Goal: Transaction & Acquisition: Book appointment/travel/reservation

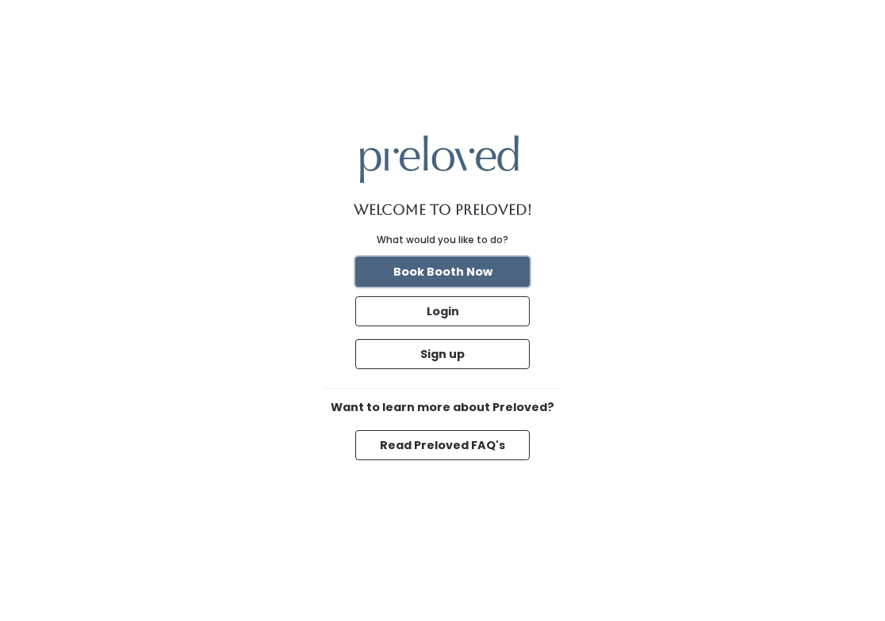
click at [470, 267] on button "Book Booth Now" at bounding box center [442, 272] width 174 height 30
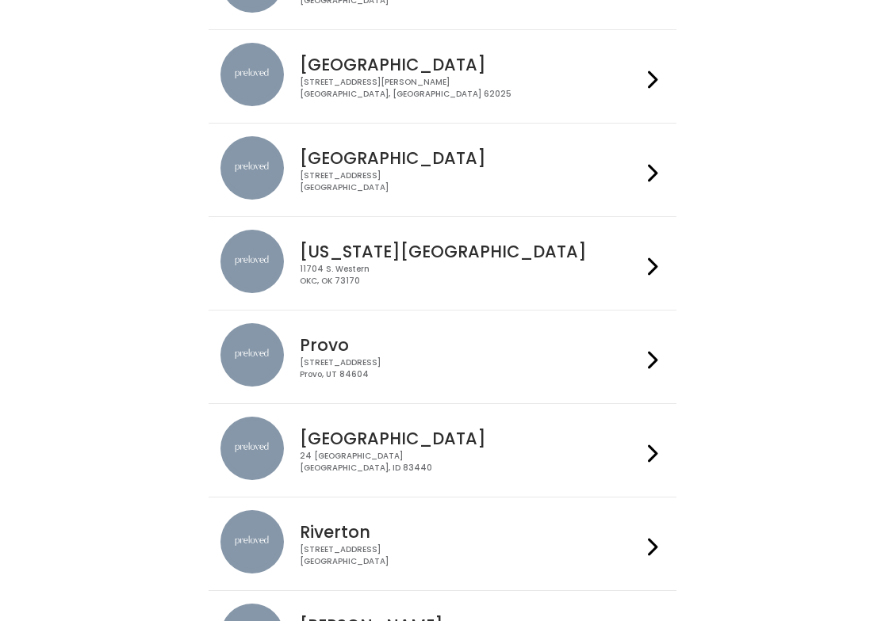
scroll to position [231, 0]
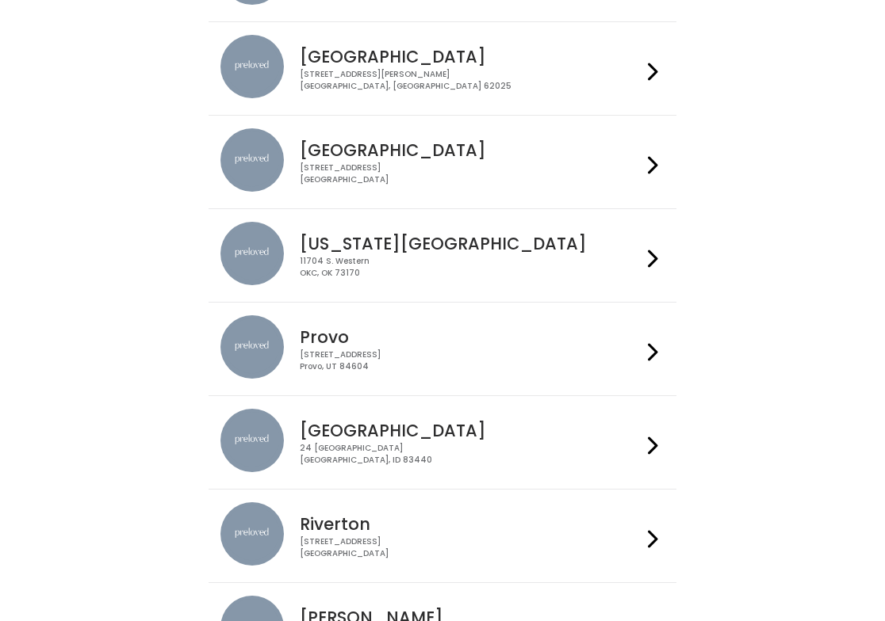
click at [461, 358] on div "[STREET_ADDRESS]" at bounding box center [470, 361] width 341 height 23
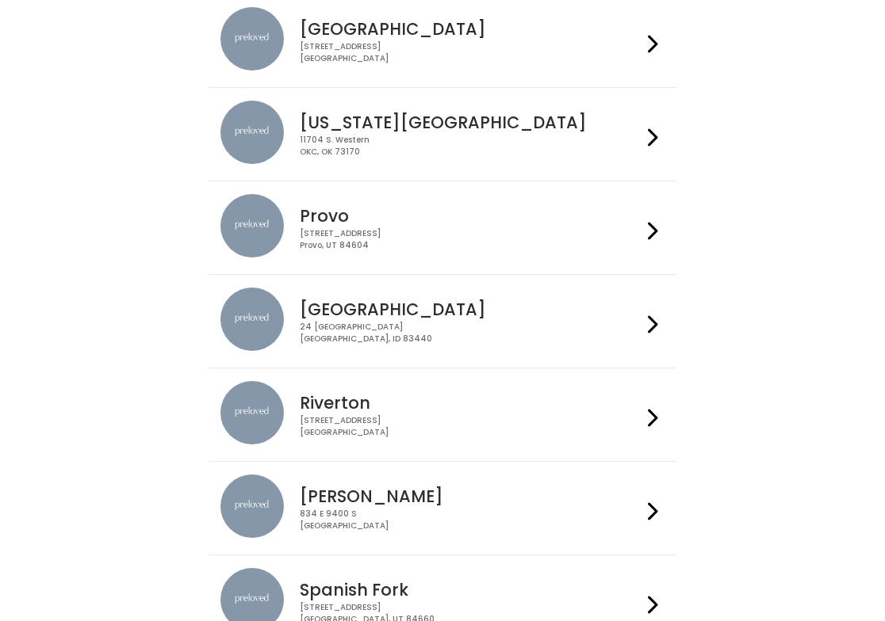
scroll to position [486, 0]
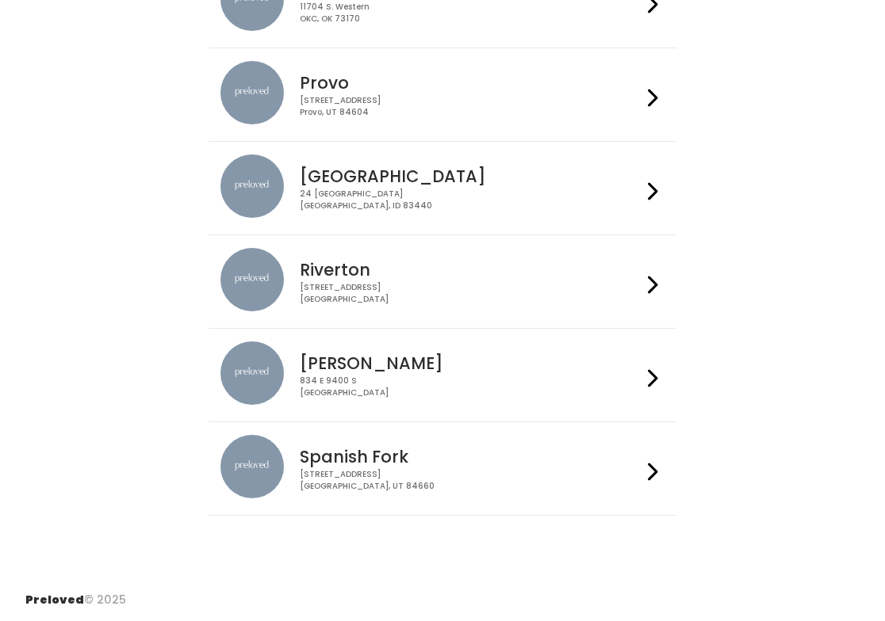
click at [357, 470] on div "244 N Main St Spanish Fork, UT 84660" at bounding box center [470, 480] width 341 height 23
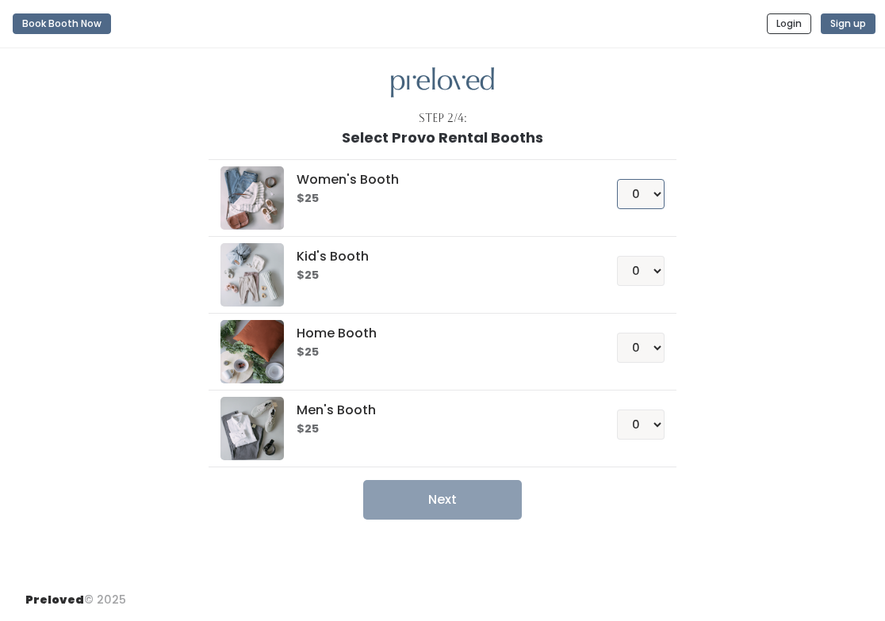
click at [648, 187] on select "0 1 2 3 4" at bounding box center [641, 194] width 48 height 30
select select "1"
click at [617, 179] on select "0 1 2 3 4" at bounding box center [641, 194] width 48 height 30
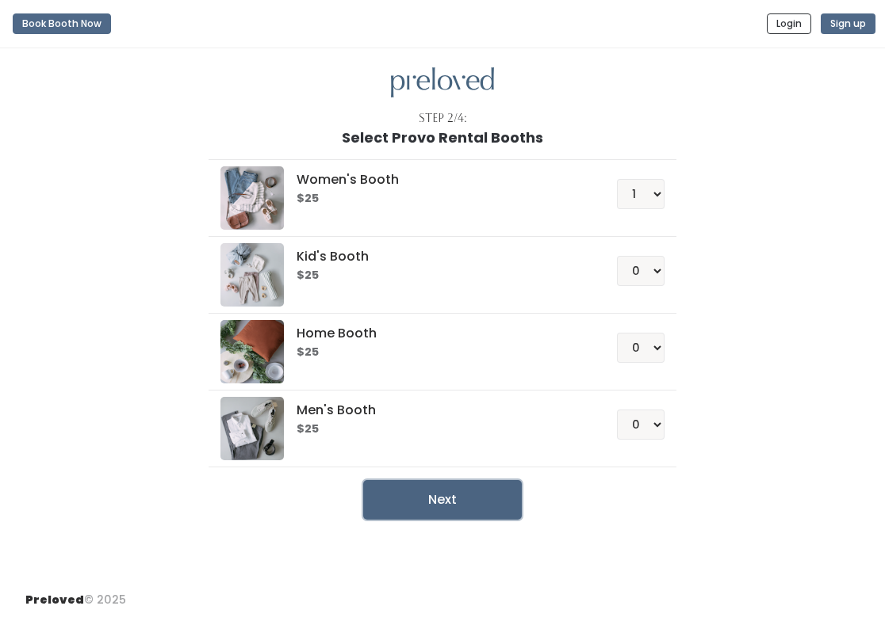
click at [474, 508] on button "Next" at bounding box center [442, 500] width 159 height 40
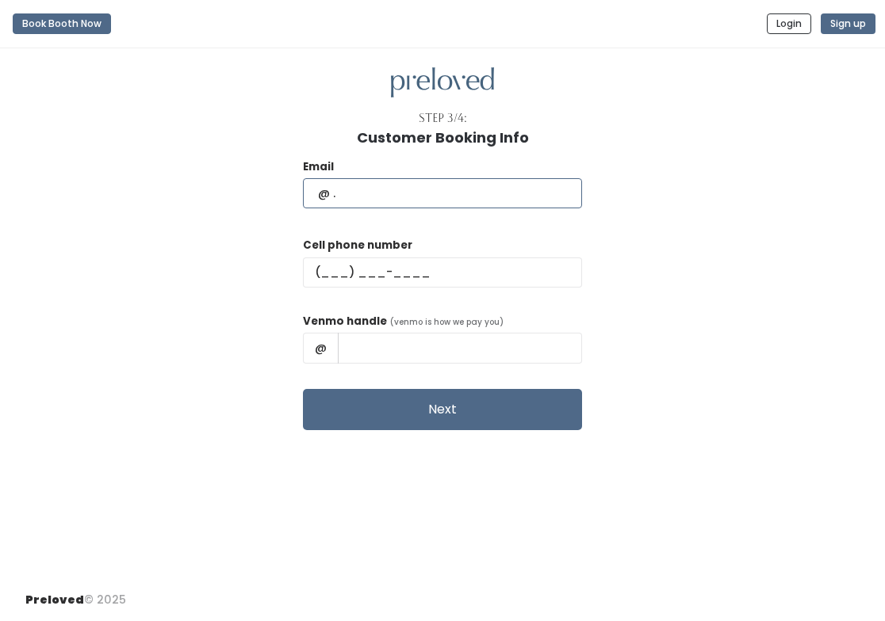
click at [507, 187] on input "text" at bounding box center [442, 193] width 279 height 30
type input "[PERSON_NAME][EMAIL_ADDRESS][DOMAIN_NAME]"
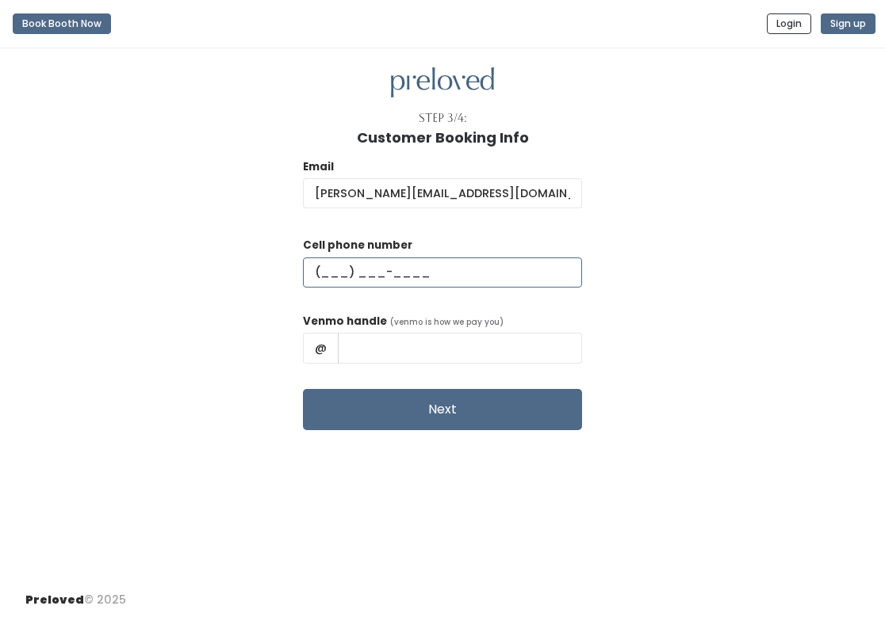
click at [438, 279] on input "text" at bounding box center [442, 273] width 279 height 30
type input "[PHONE_NUMBER]"
click at [466, 346] on input "text" at bounding box center [460, 348] width 244 height 30
type input "clarajoyy"
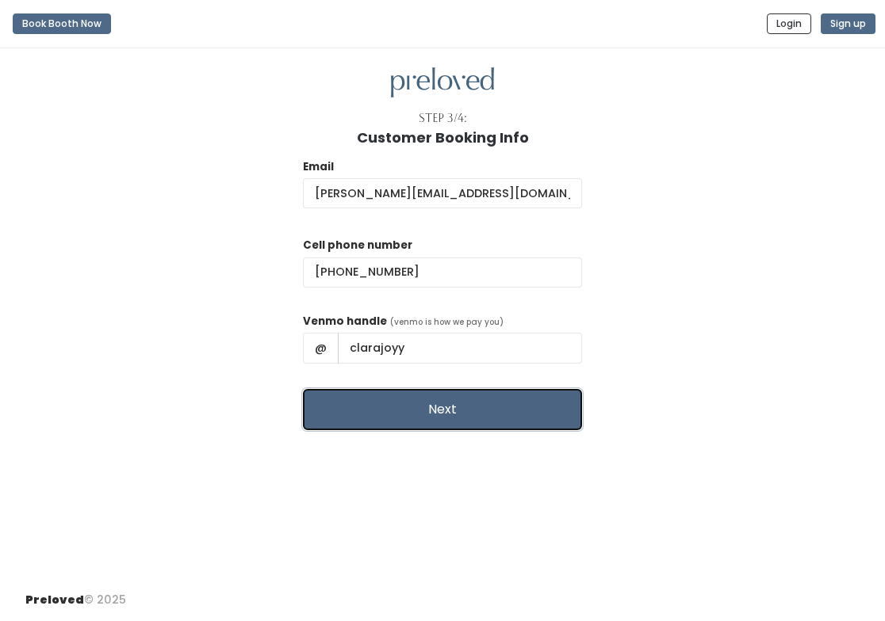
click at [479, 396] on button "Next" at bounding box center [442, 409] width 279 height 41
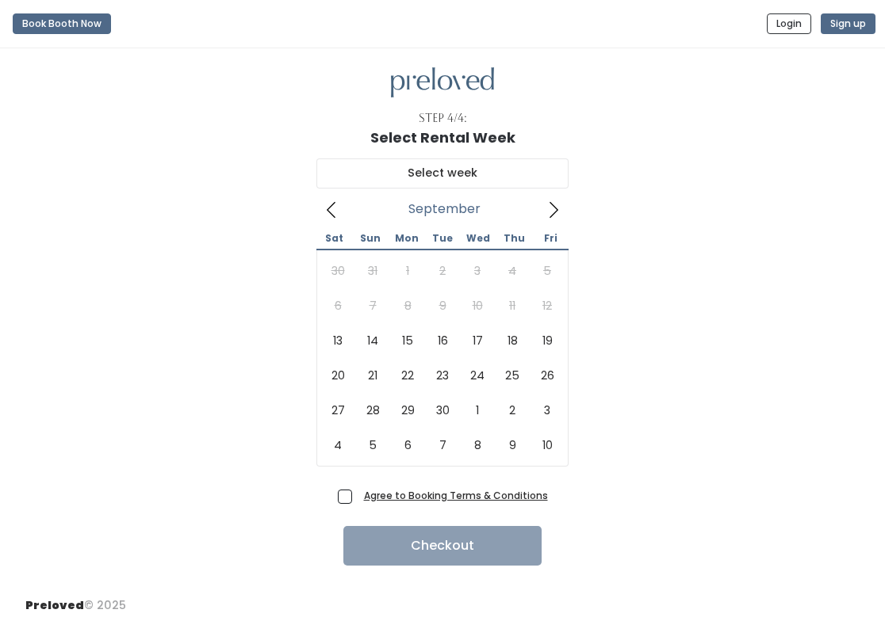
click at [557, 205] on icon at bounding box center [553, 209] width 17 height 17
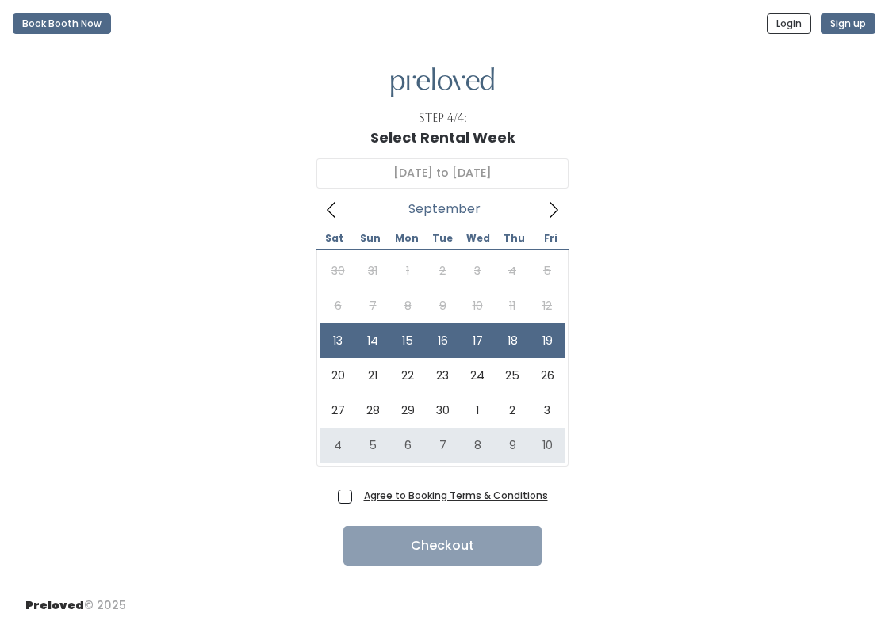
click at [488, 499] on u "Agree to Booking Terms & Conditions" at bounding box center [456, 495] width 184 height 13
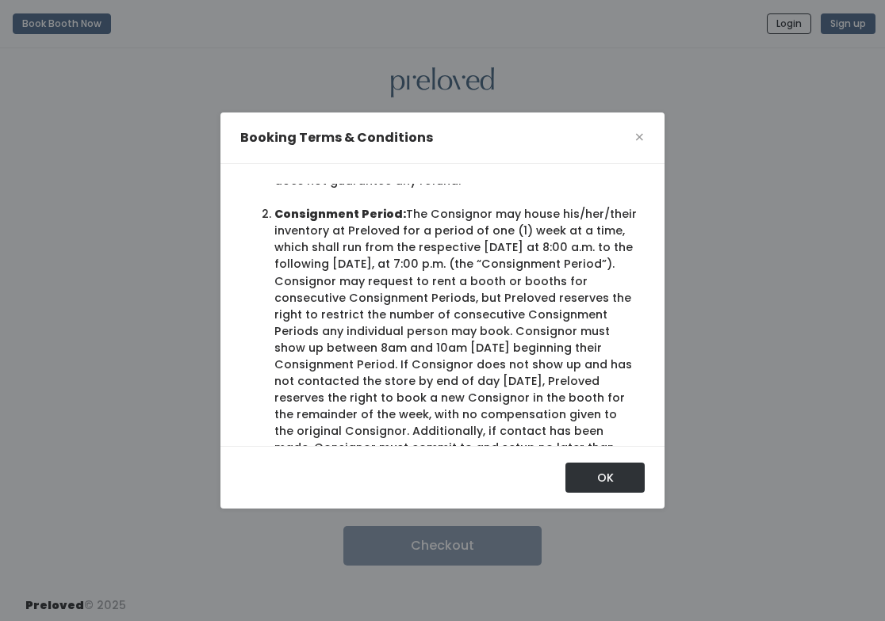
scroll to position [223, 0]
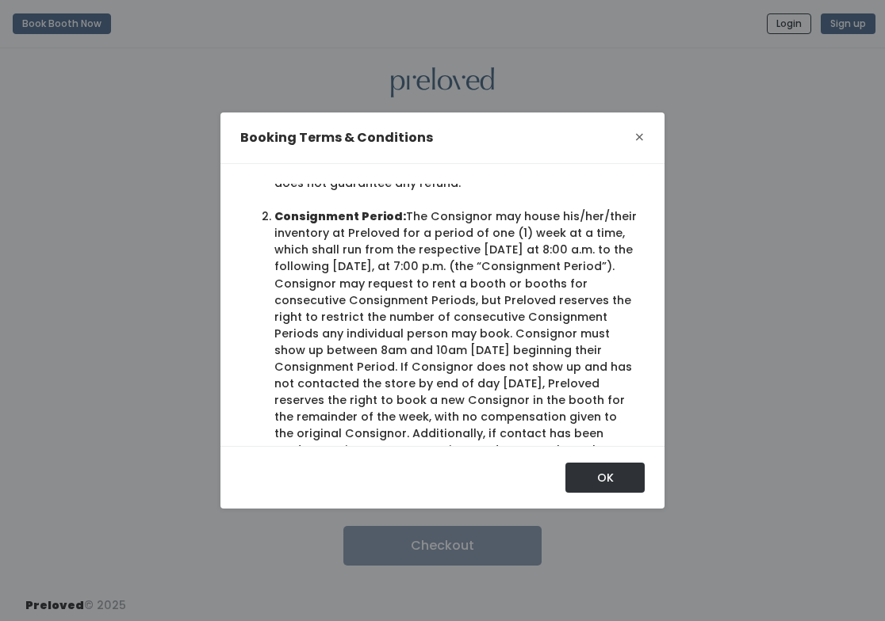
click at [635, 133] on span "×" at bounding box center [639, 137] width 10 height 25
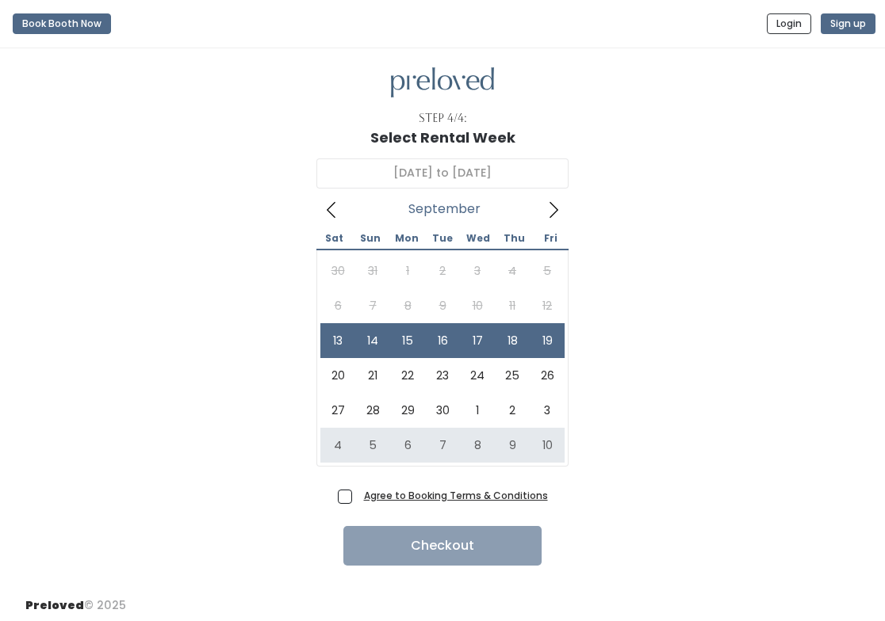
click at [545, 310] on div "30 31 1 2 3 4 5 6 7 8 9 10 11 12 13 14 15 16 17 18 19 20 21 22 23 24 25 26 27 2…" at bounding box center [442, 358] width 244 height 209
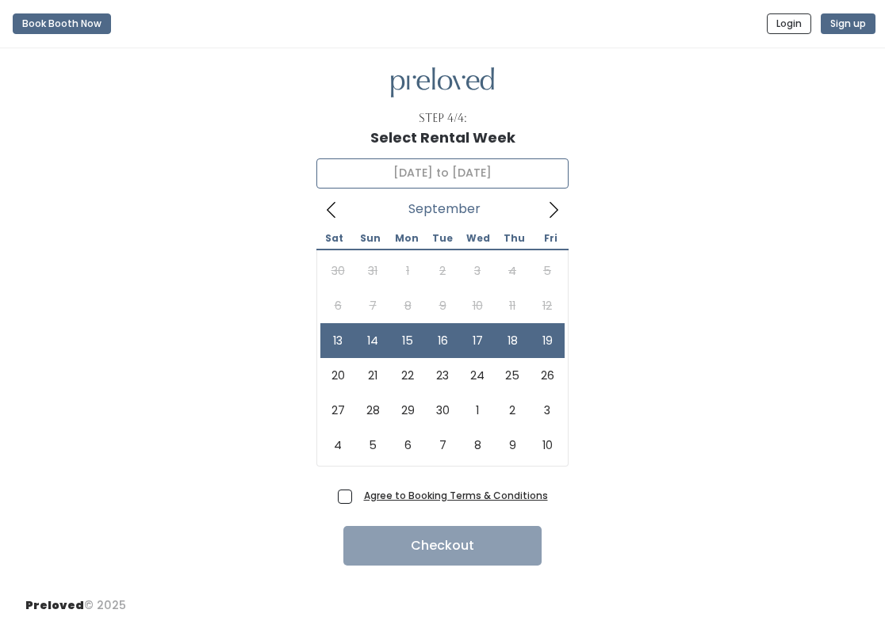
type input "September 13 to September 19"
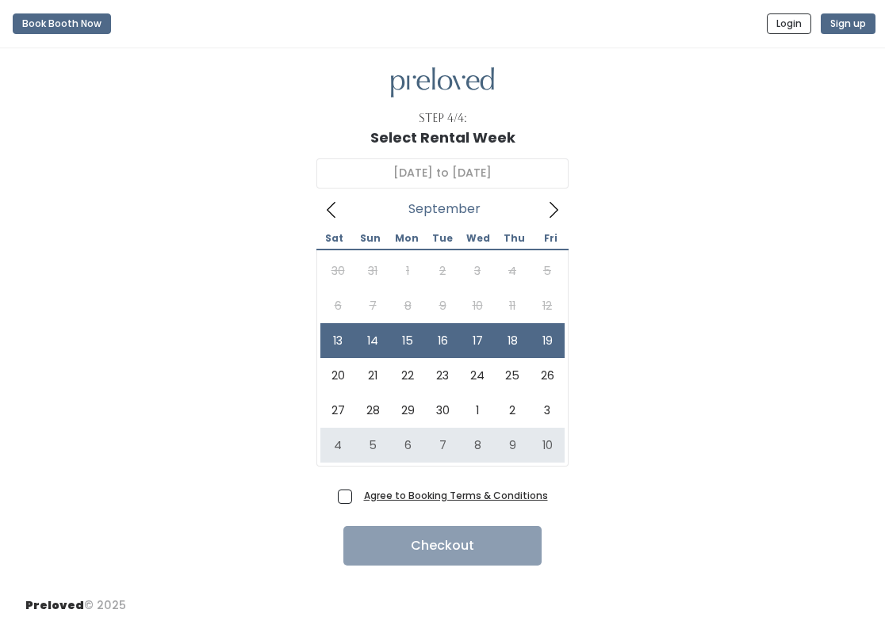
click at [467, 495] on u "Agree to Booking Terms & Conditions" at bounding box center [456, 495] width 184 height 13
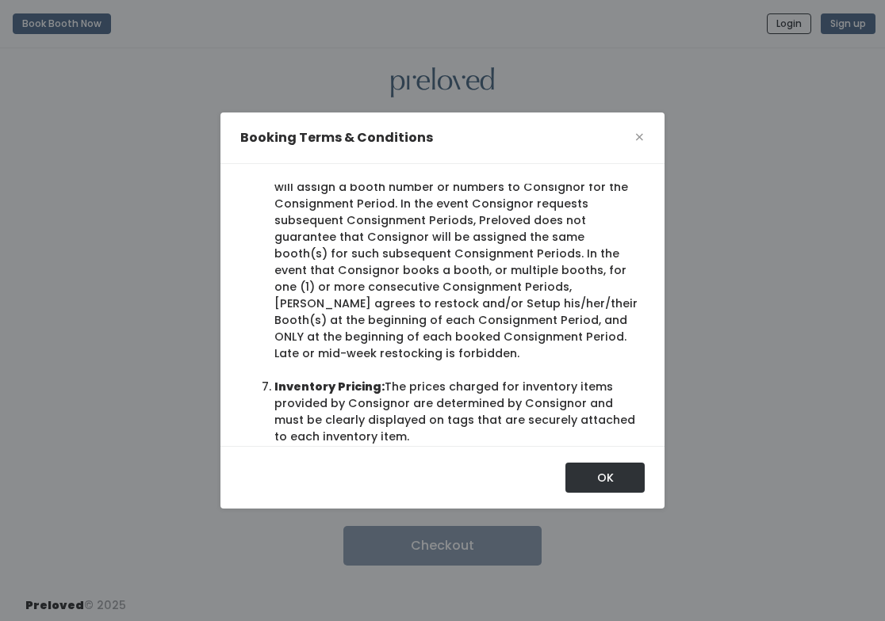
scroll to position [1054, 0]
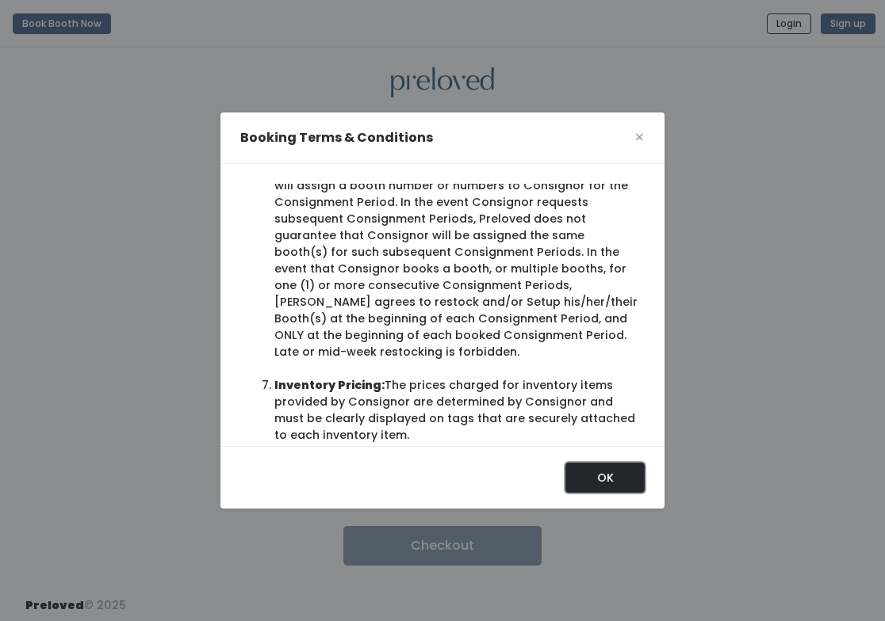
click at [603, 474] on button "OK" at bounding box center [604, 478] width 79 height 30
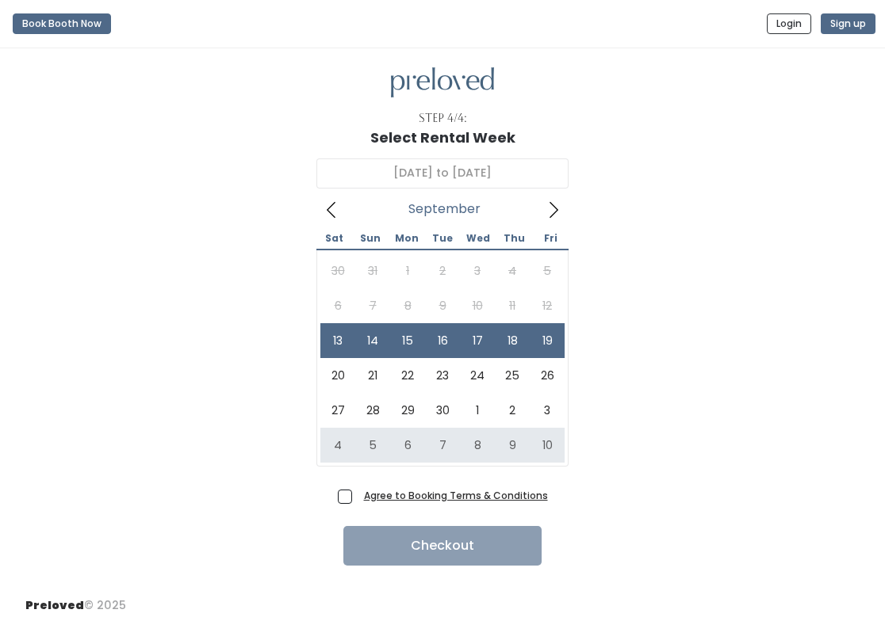
click at [433, 499] on u "Agree to Booking Terms & Conditions" at bounding box center [456, 495] width 184 height 13
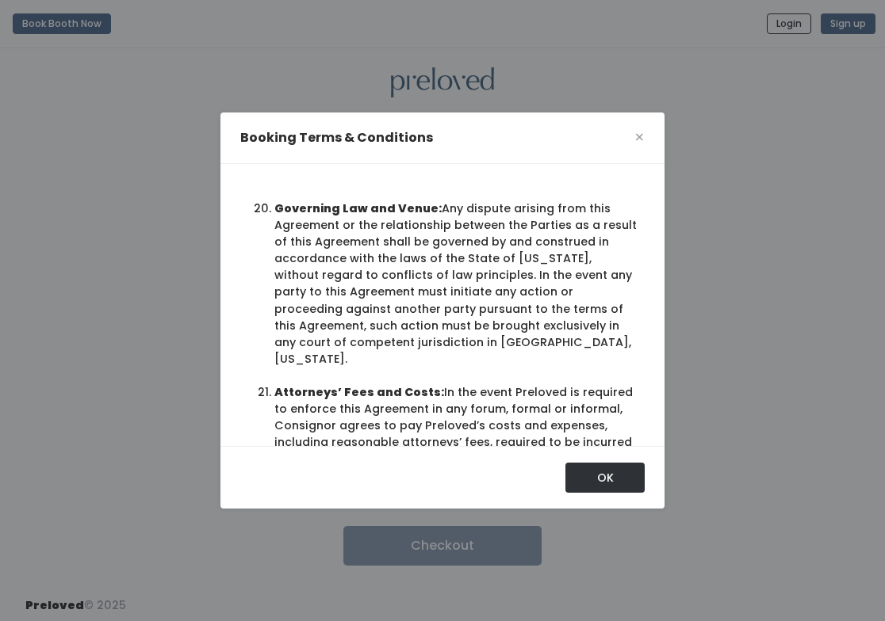
scroll to position [3463, 0]
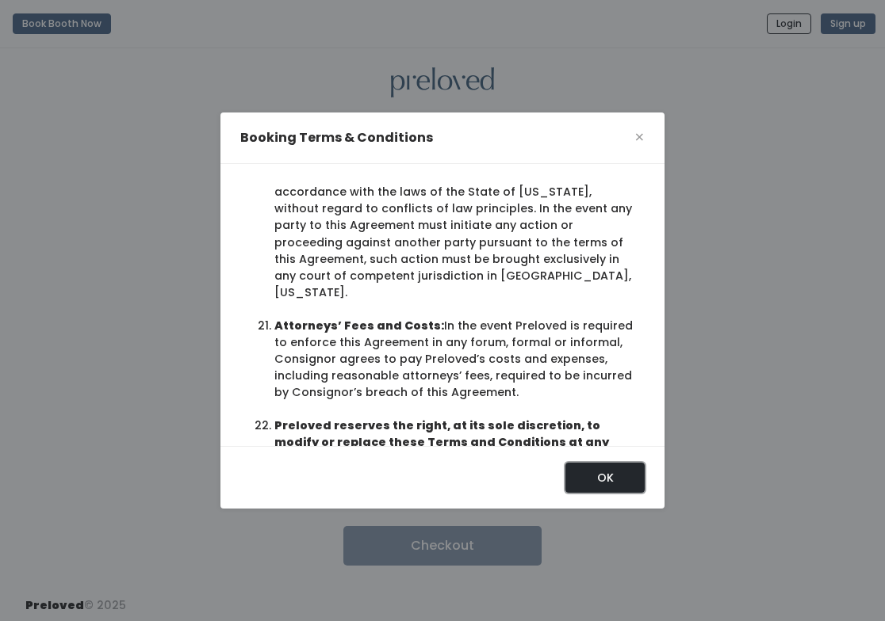
click at [598, 483] on button "OK" at bounding box center [604, 478] width 79 height 30
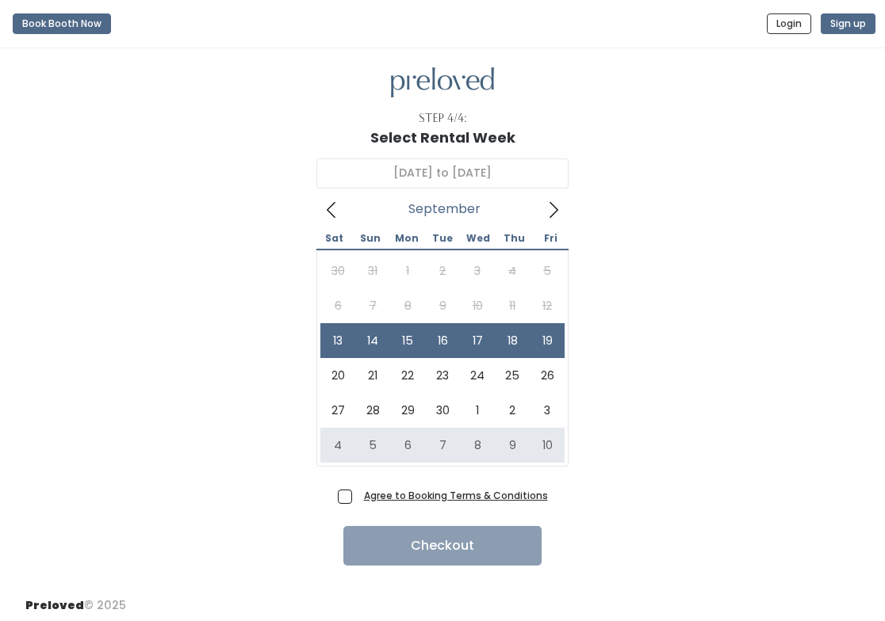
scroll to position [6, 0]
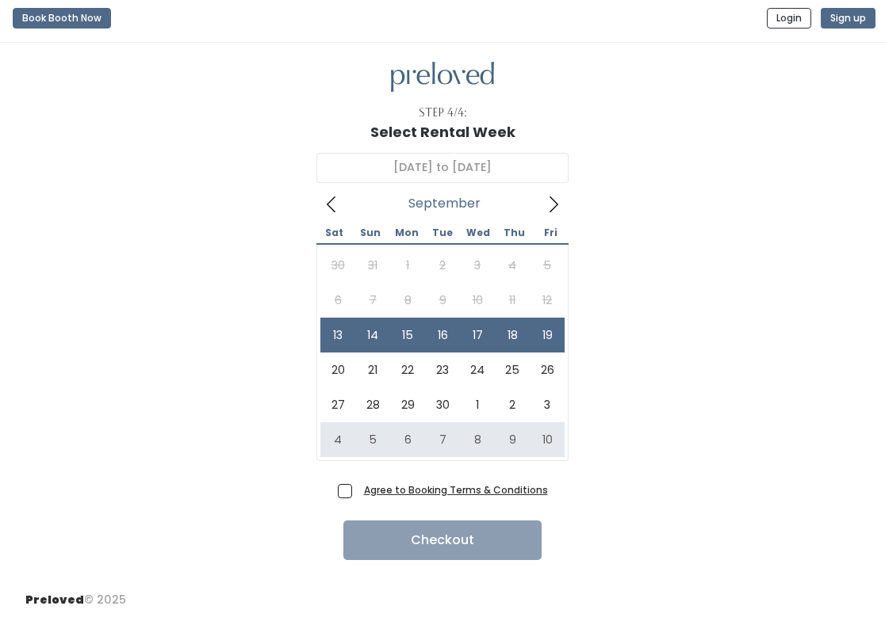
click at [358, 495] on span "Agree to Booking Terms & Conditions" at bounding box center [453, 490] width 190 height 16
click at [358, 492] on input "Agree to Booking Terms & Conditions" at bounding box center [363, 487] width 10 height 10
checkbox input "true"
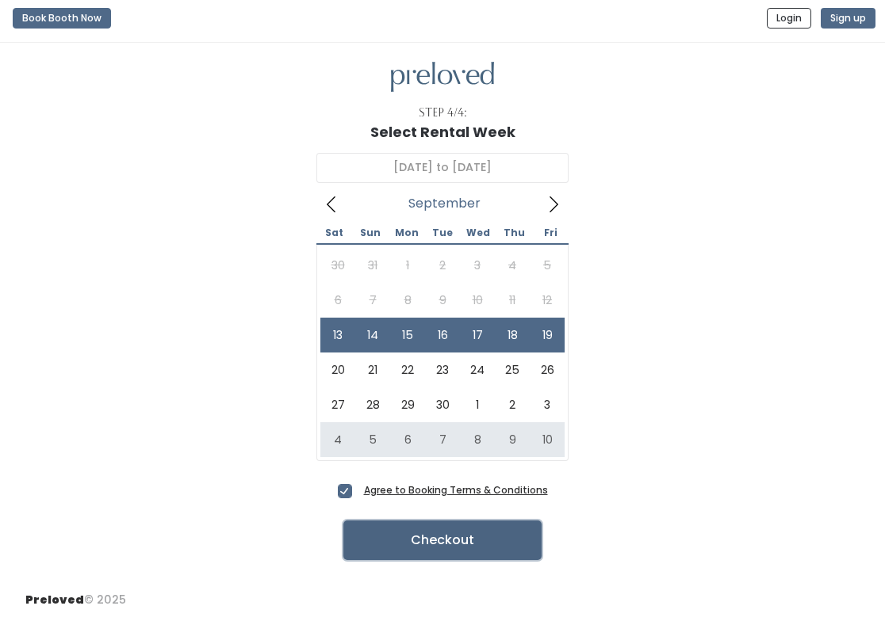
click at [388, 535] on button "Checkout" at bounding box center [442, 541] width 198 height 40
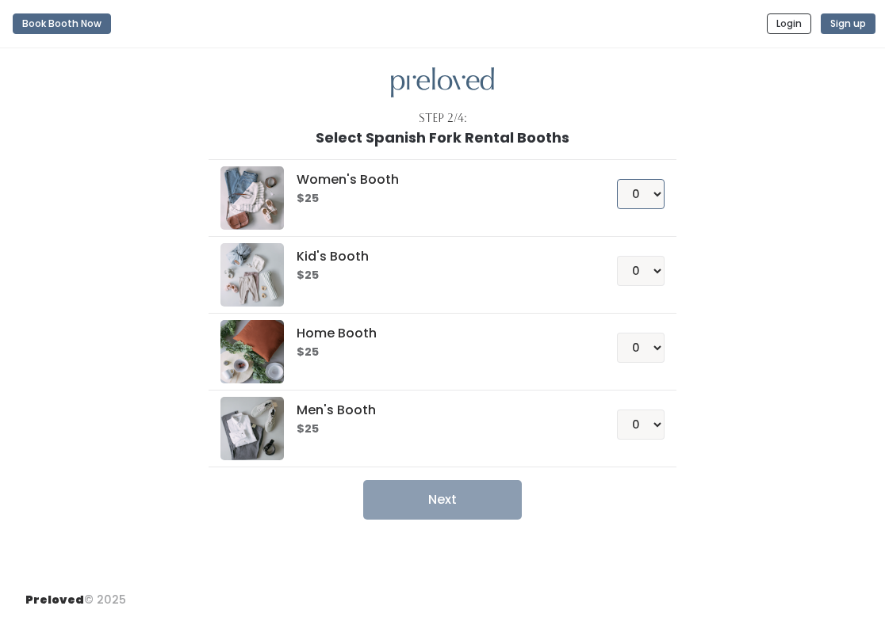
click at [653, 192] on select "0 1 2 3 4" at bounding box center [641, 194] width 48 height 30
select select "1"
click at [617, 179] on select "0 1 2 3 4" at bounding box center [641, 194] width 48 height 30
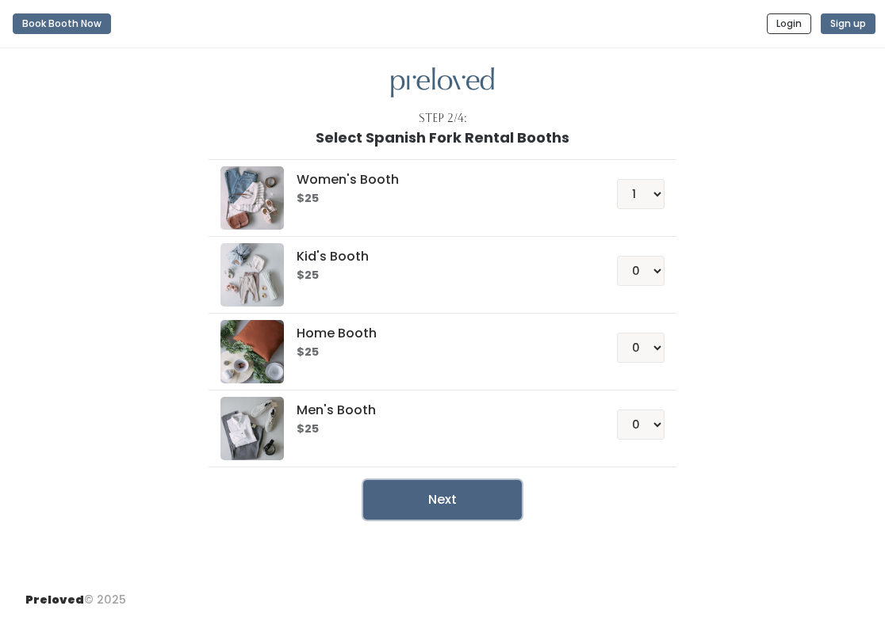
click at [467, 501] on button "Next" at bounding box center [442, 500] width 159 height 40
